Goal: Navigation & Orientation: Find specific page/section

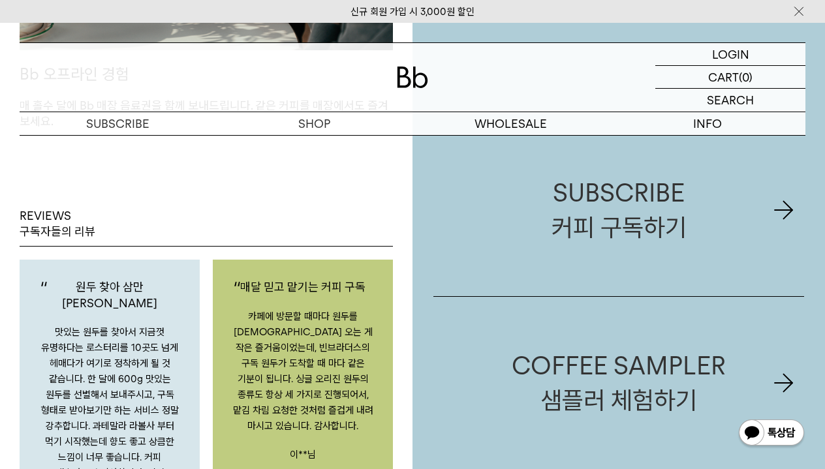
scroll to position [1950, 0]
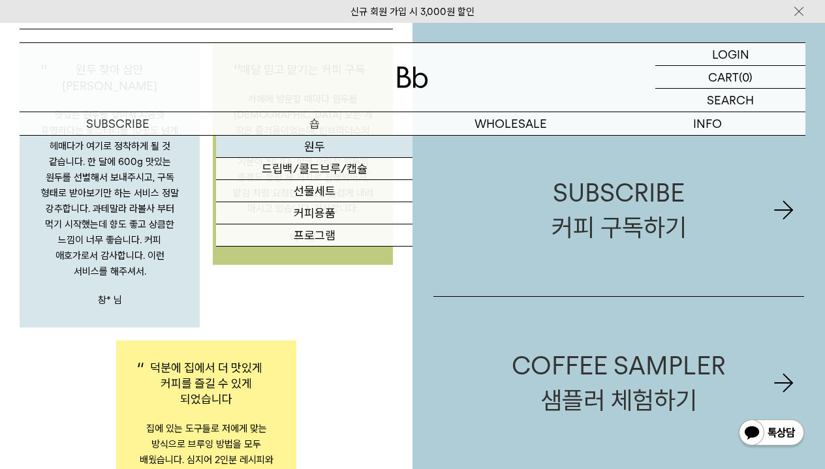
click at [331, 146] on link "원두" at bounding box center [314, 147] width 196 height 22
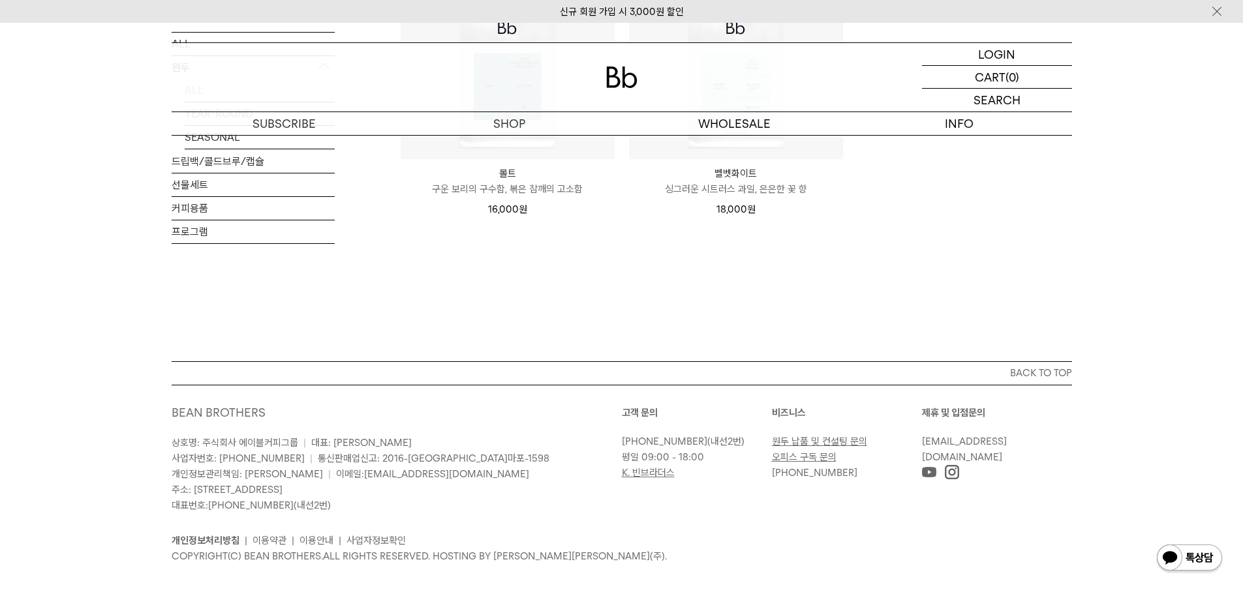
scroll to position [1167, 0]
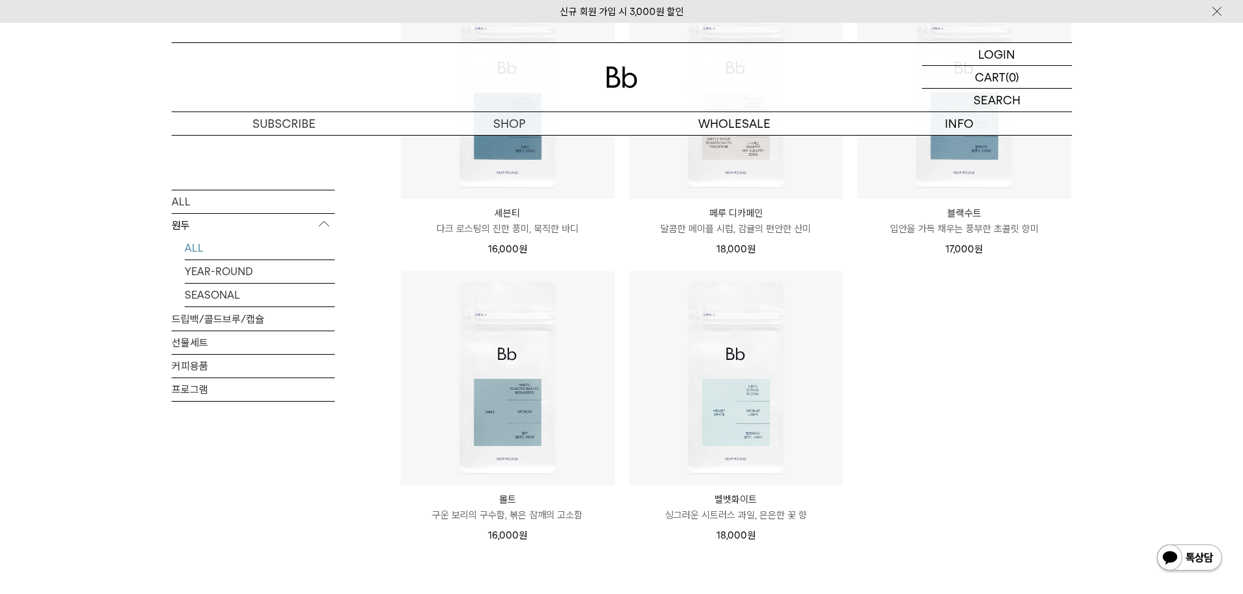
click at [727, 126] on p "도매" at bounding box center [734, 123] width 225 height 23
click at [734, 145] on link "도매 서비스" at bounding box center [734, 147] width 225 height 22
